Goal: Answer question/provide support

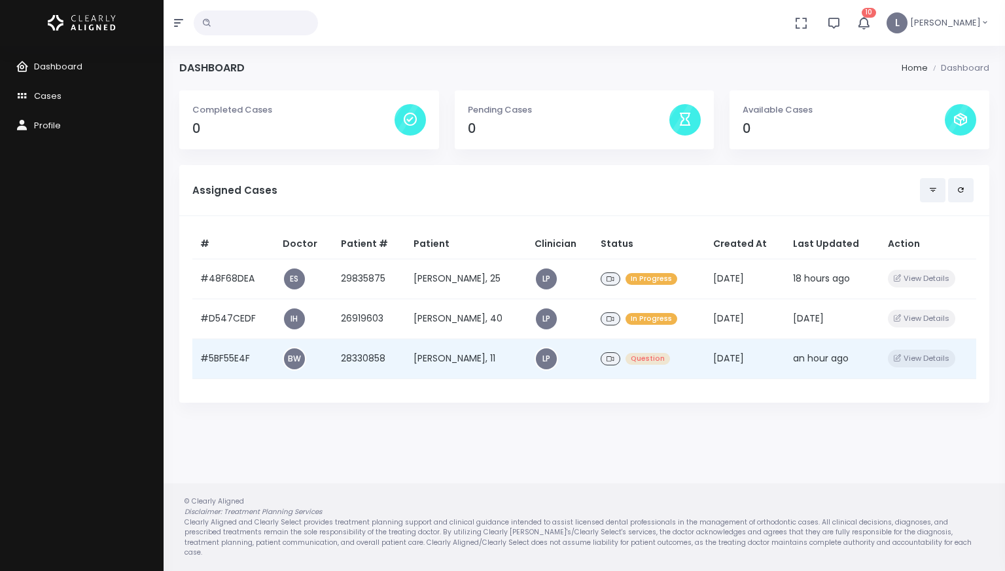
click at [641, 356] on span "Question" at bounding box center [648, 359] width 45 height 12
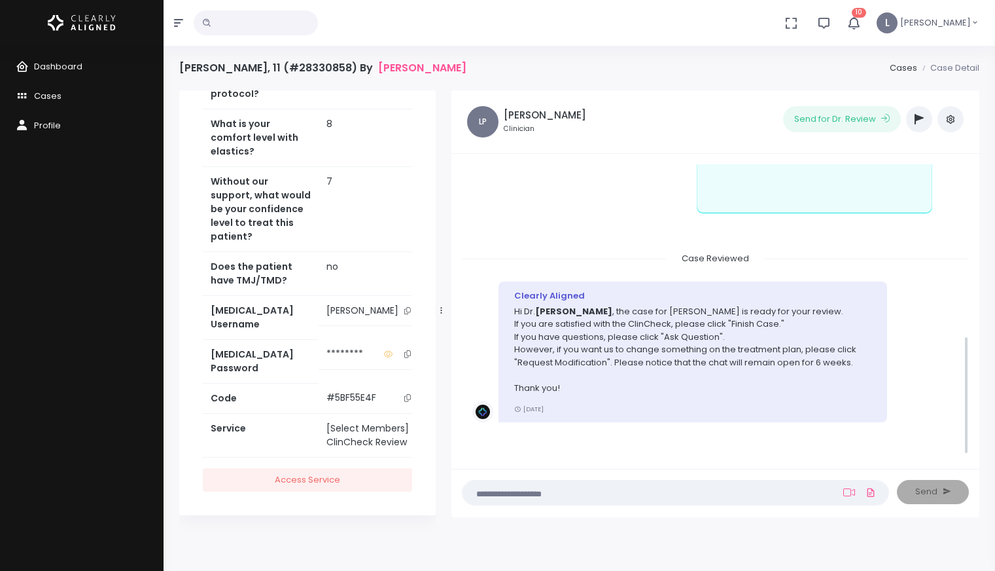
scroll to position [421, 0]
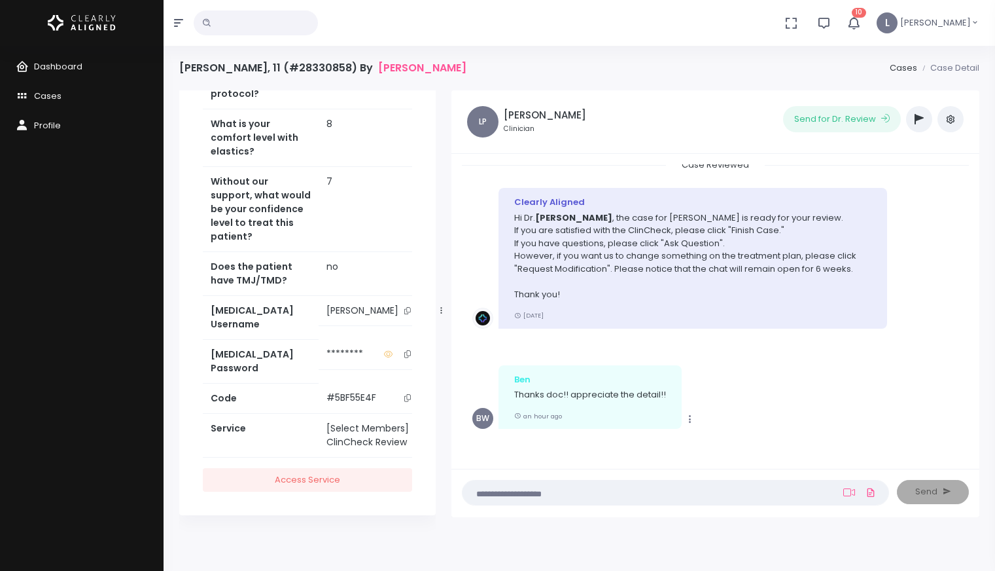
click at [505, 488] on textarea at bounding box center [650, 492] width 359 height 14
type textarea "**********"
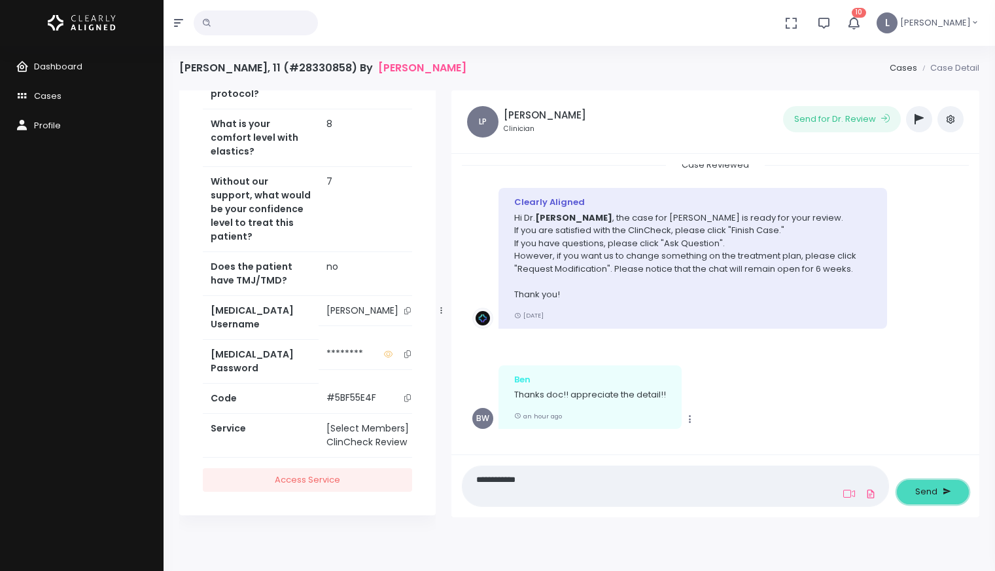
click at [860, 491] on span "Send" at bounding box center [927, 491] width 22 height 13
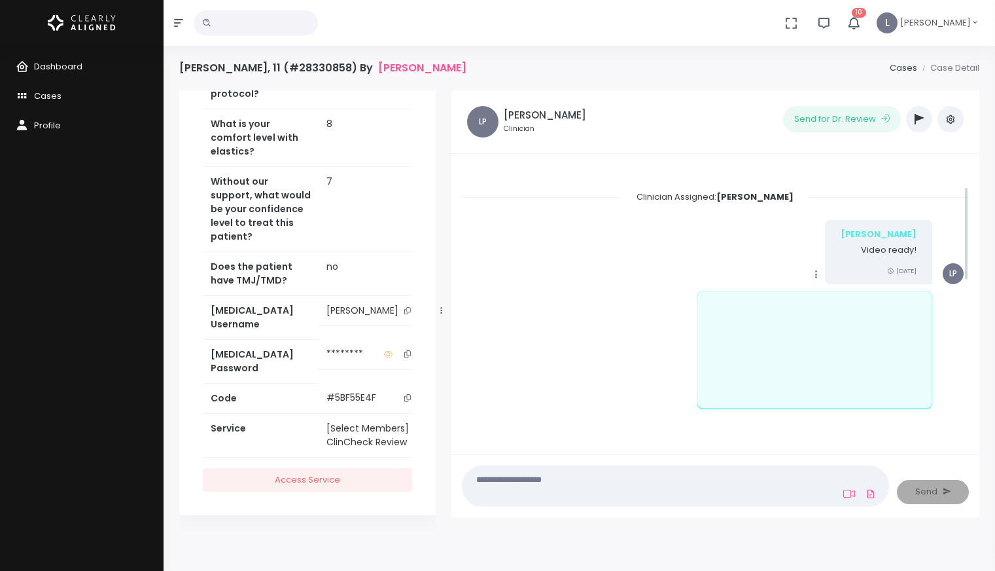
scroll to position [0, 0]
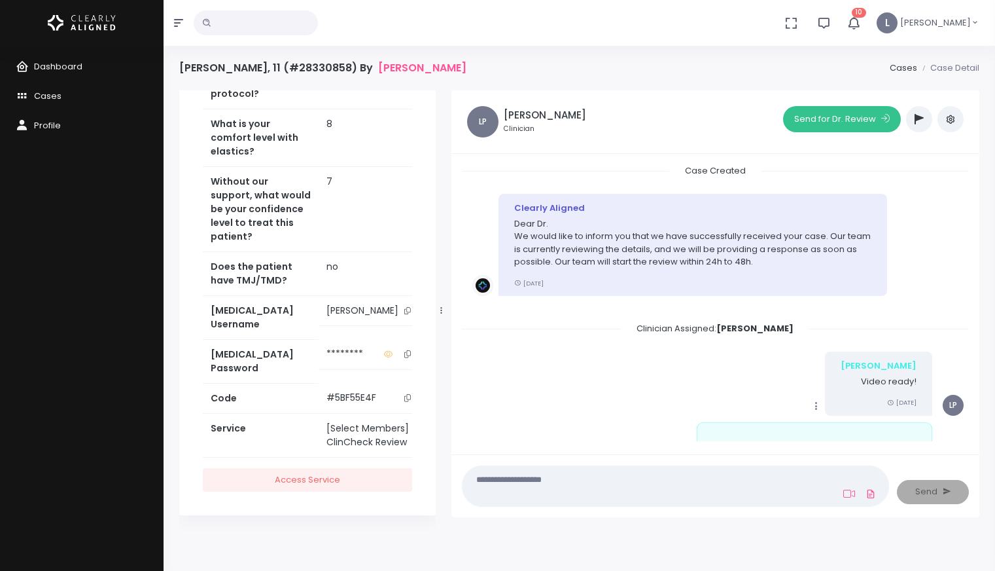
click at [841, 121] on button "Send for Dr. Review" at bounding box center [842, 119] width 118 height 26
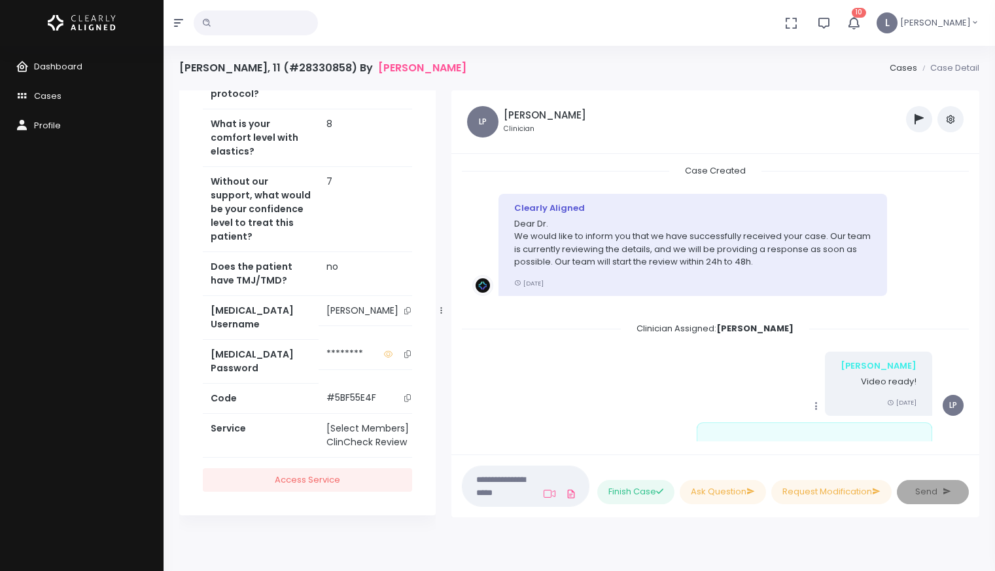
scroll to position [784, 0]
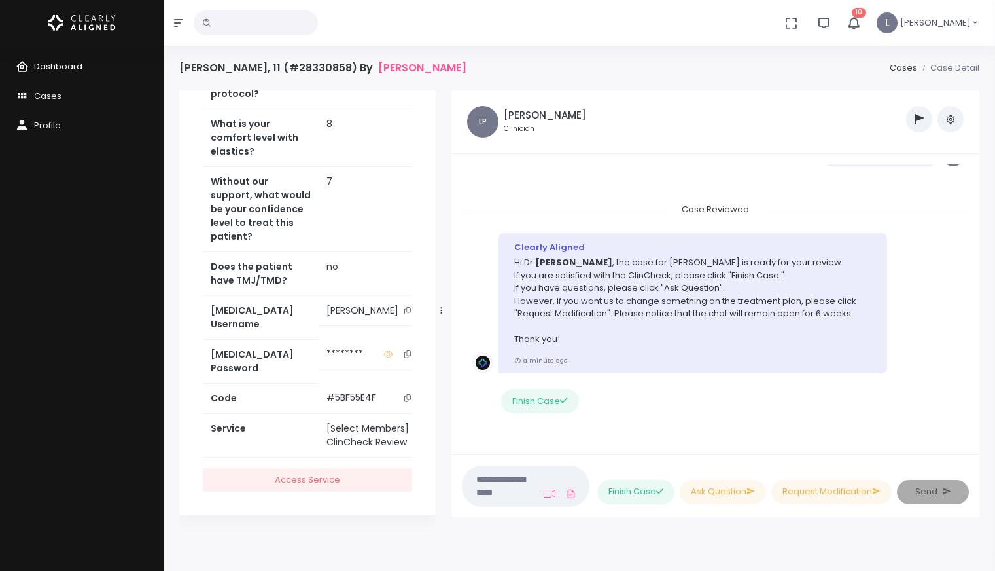
click at [62, 69] on span "Dashboard" at bounding box center [58, 66] width 48 height 12
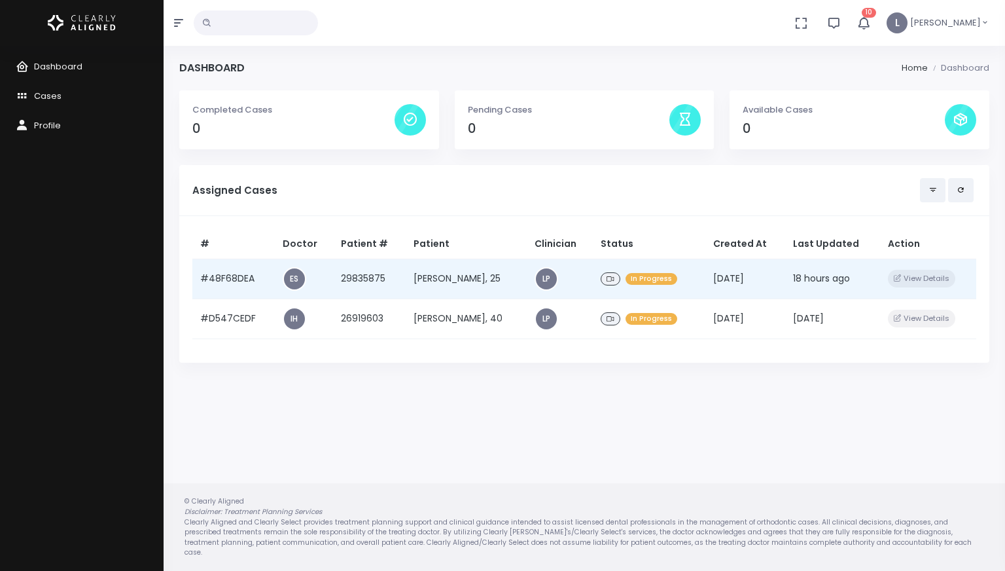
click at [476, 279] on td "[PERSON_NAME], 25" at bounding box center [466, 279] width 121 height 40
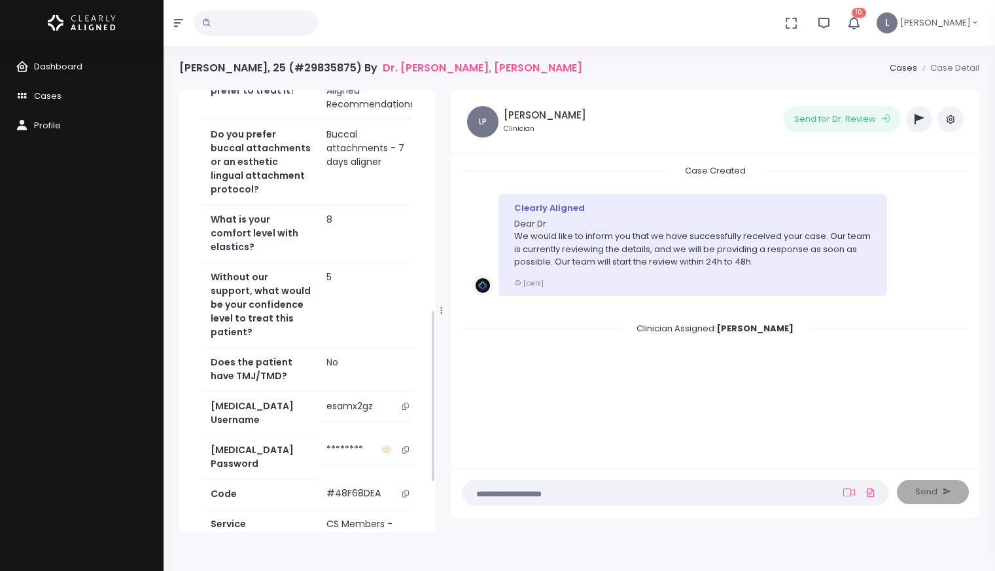
scroll to position [590, 0]
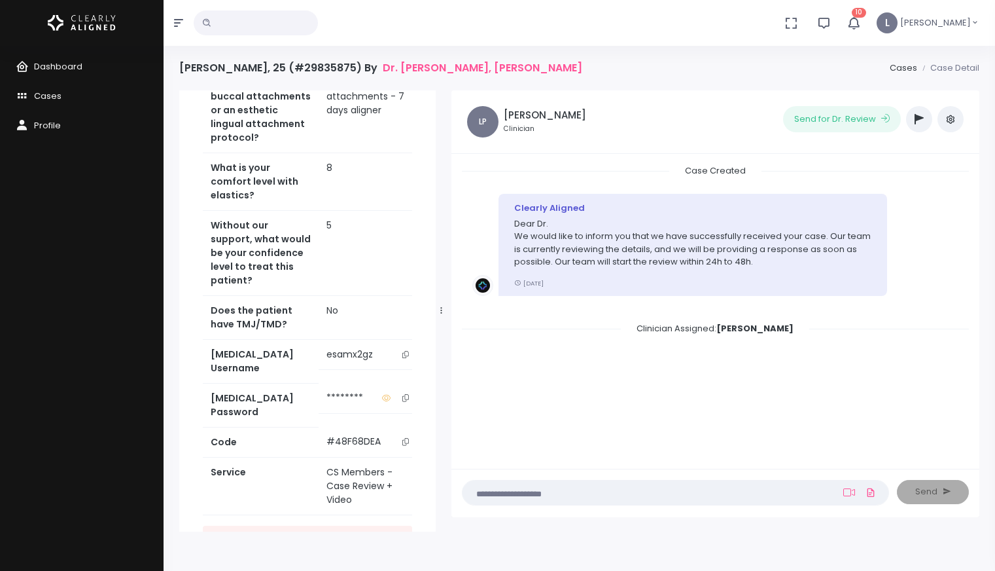
click at [403, 358] on icon "scrollable content" at bounding box center [406, 354] width 7 height 7
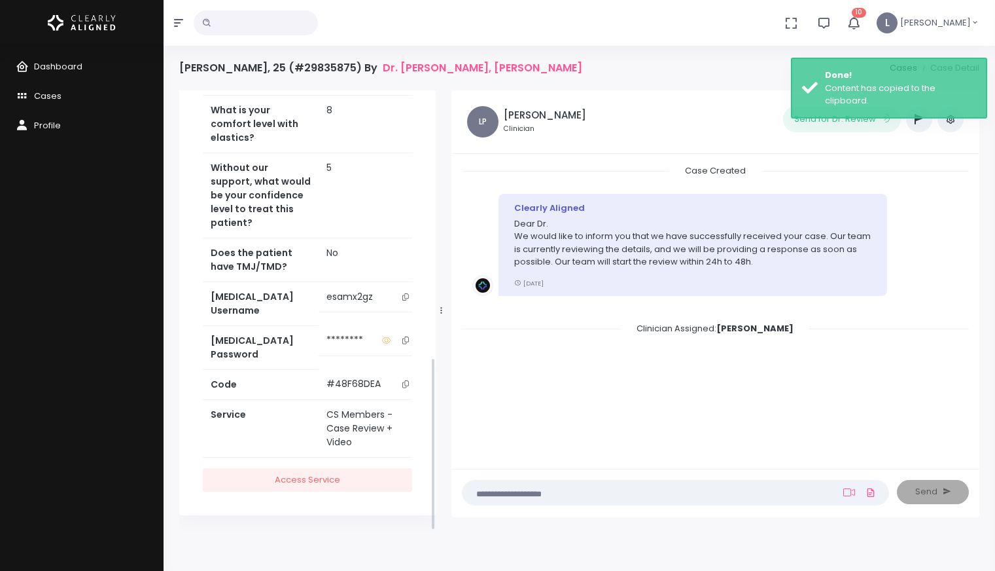
scroll to position [684, 0]
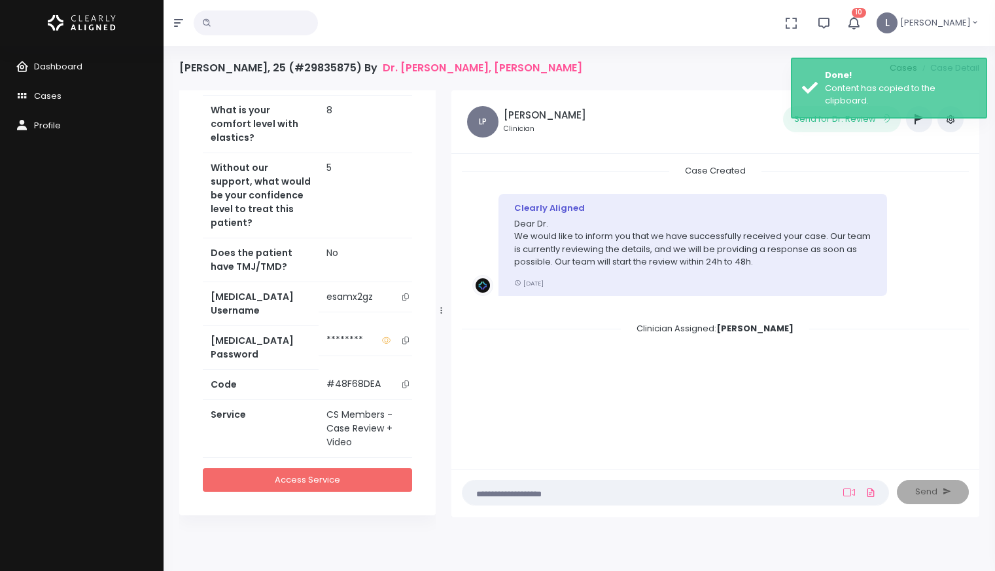
click at [340, 473] on link "Access Service" at bounding box center [307, 480] width 209 height 24
